Goal: Browse casually: Explore the website without a specific task or goal

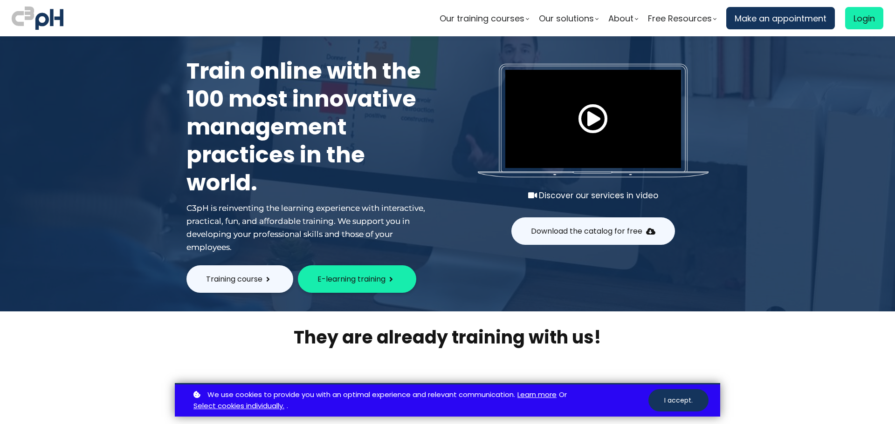
click at [870, 144] on div at bounding box center [447, 173] width 895 height 275
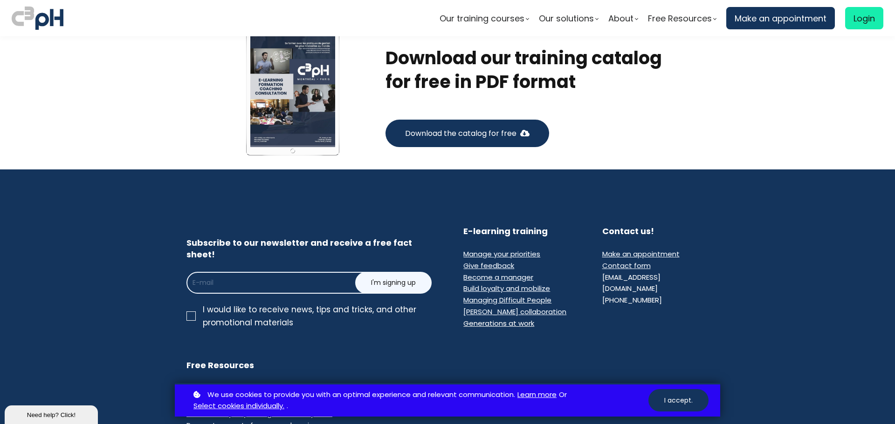
scroll to position [5381, 0]
